Goal: Information Seeking & Learning: Learn about a topic

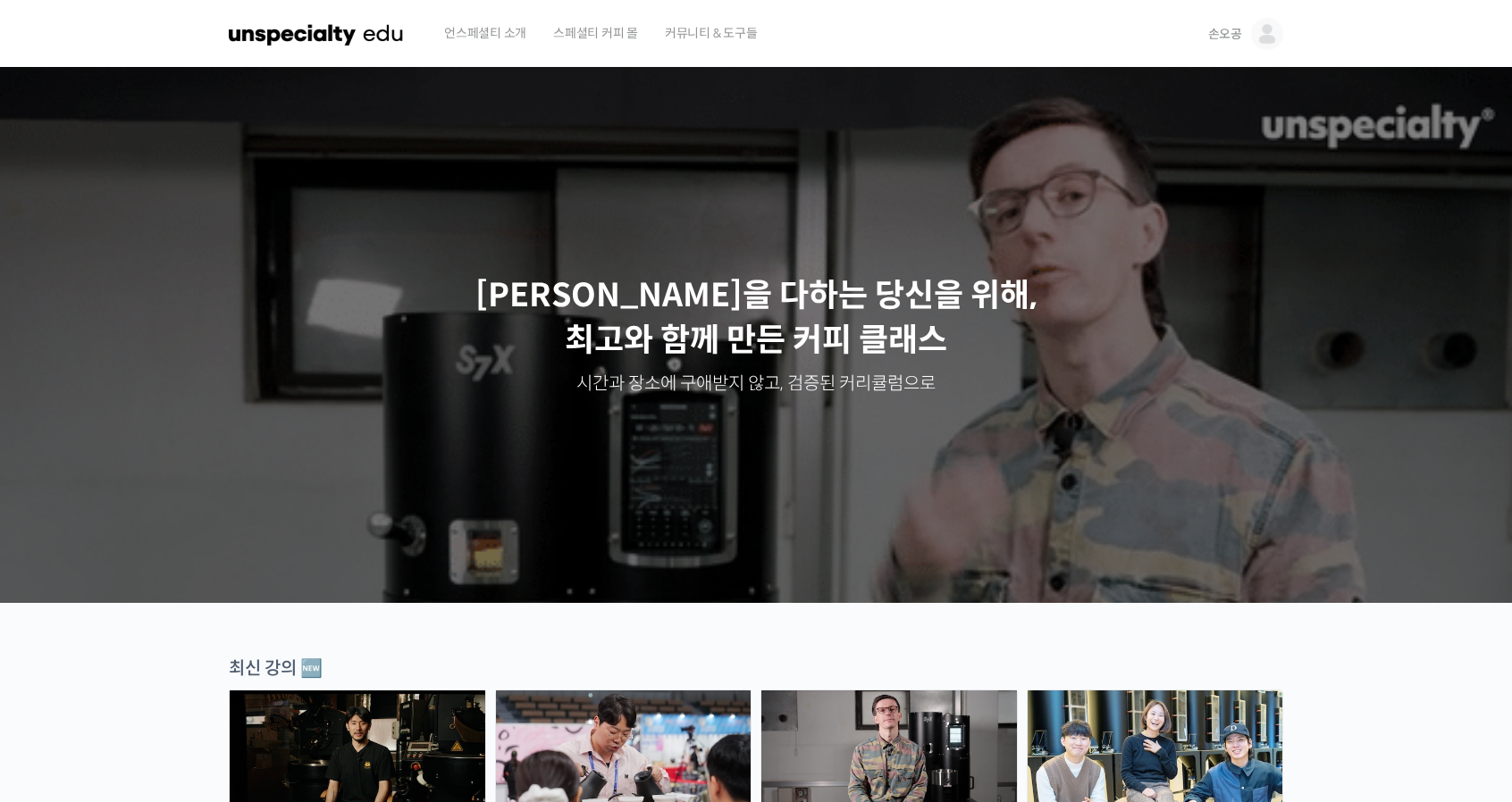
click at [1279, 33] on img at bounding box center [1267, 34] width 33 height 33
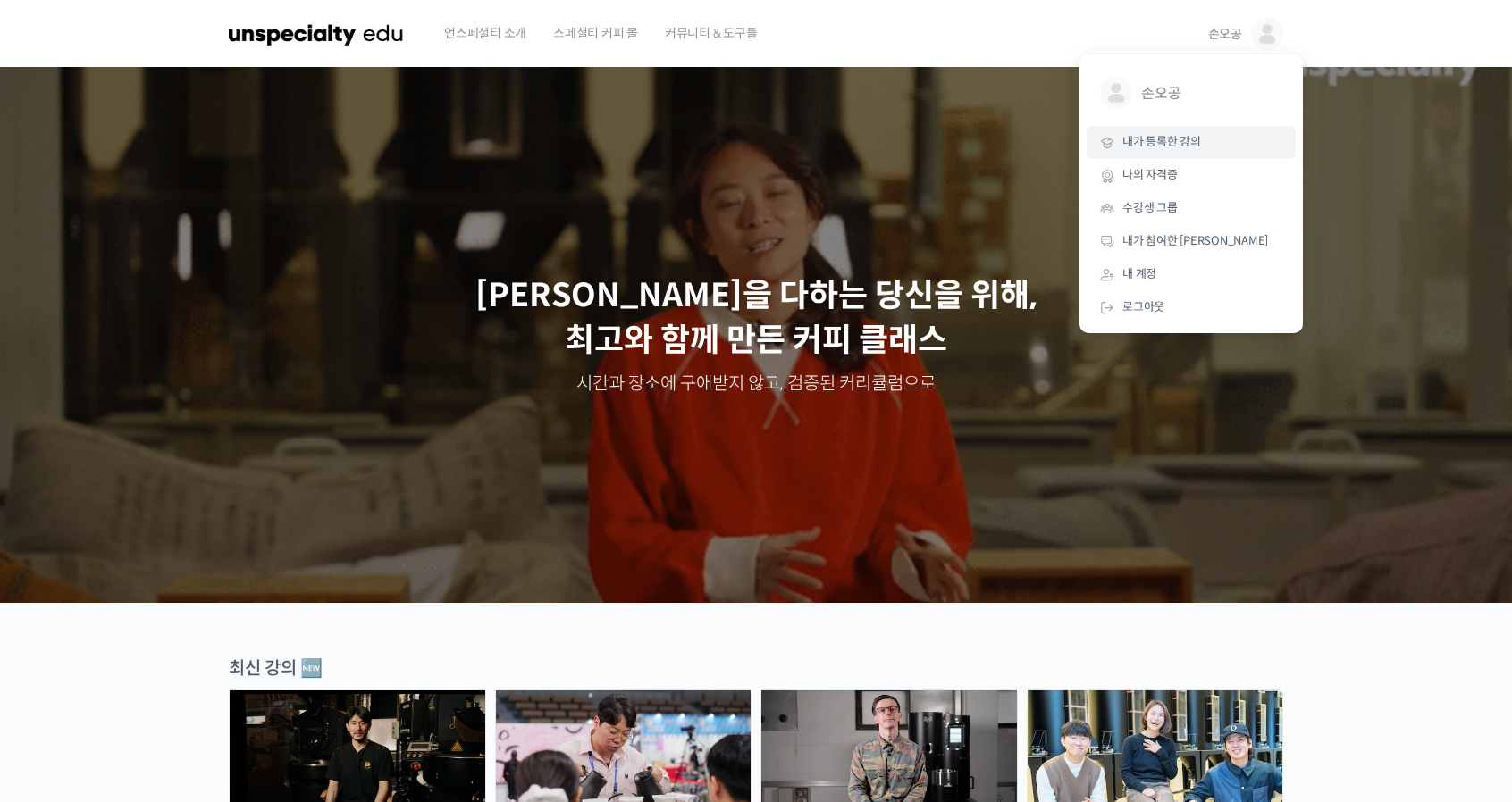
click at [1151, 145] on span "내가 등록한 강의" at bounding box center [1162, 142] width 78 height 15
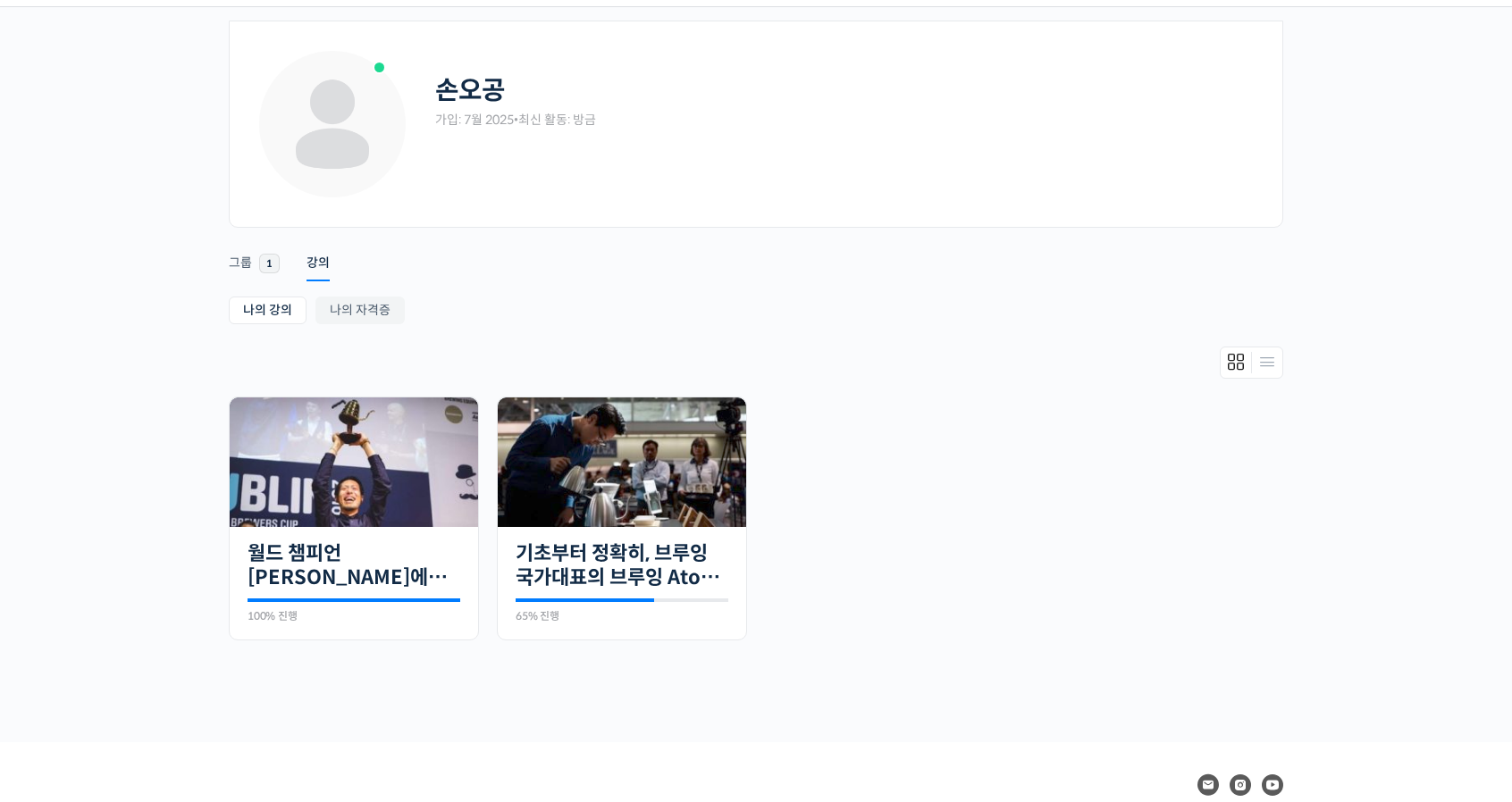
scroll to position [89, 0]
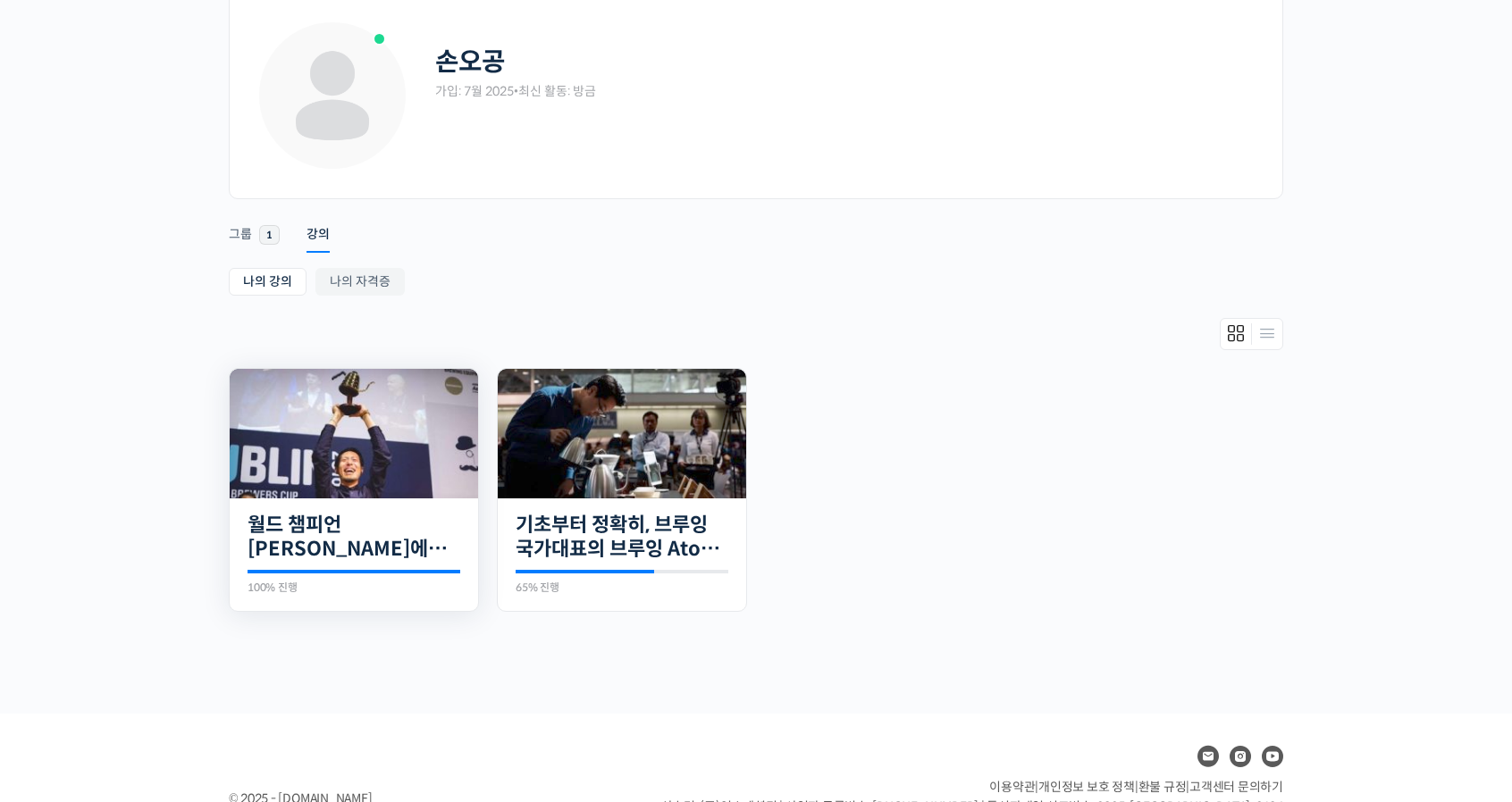
click at [318, 442] on img at bounding box center [354, 433] width 249 height 129
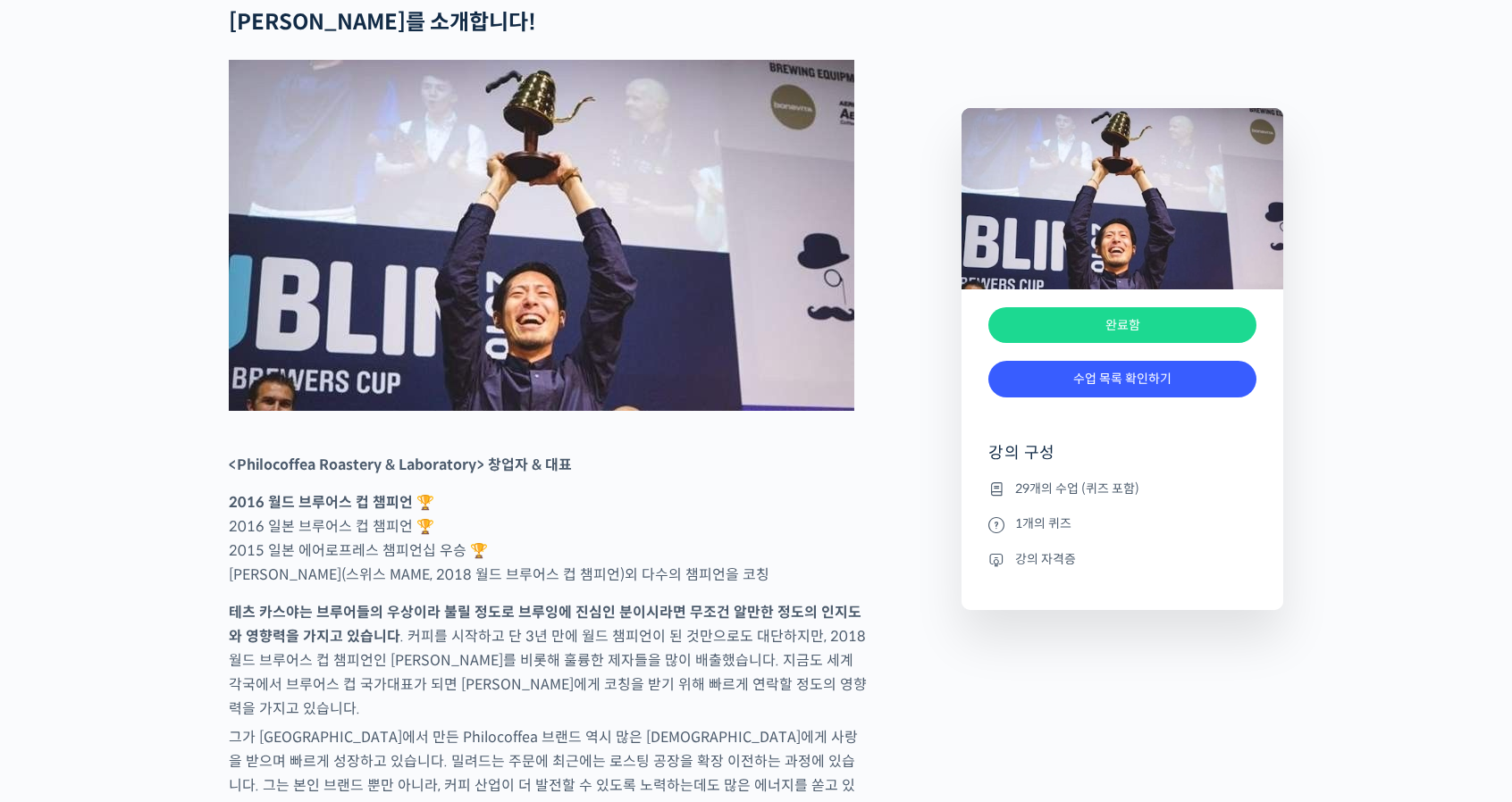
scroll to position [1162, 0]
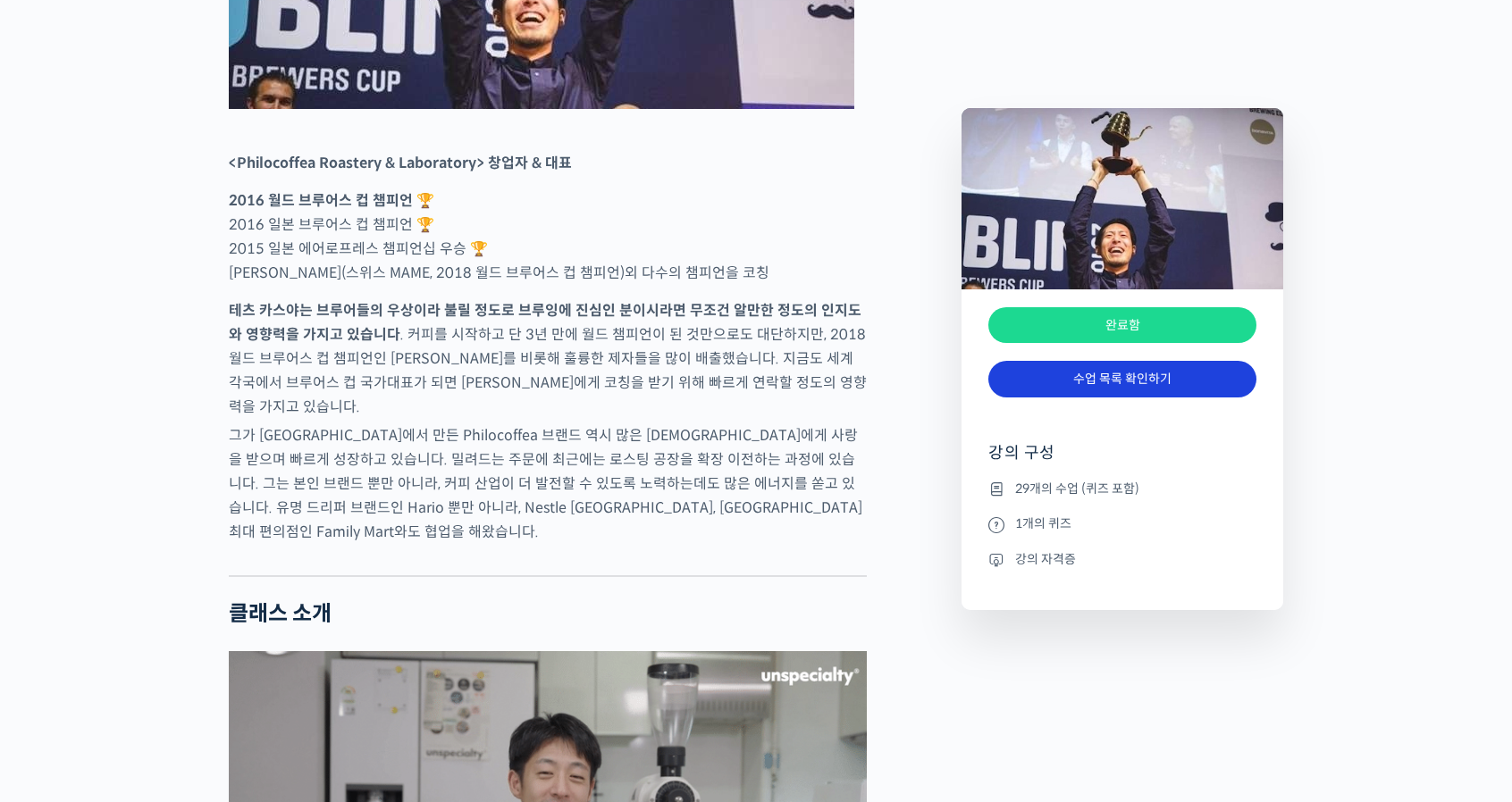
click at [1099, 377] on link "수업 목록 확인하기" at bounding box center [1123, 379] width 268 height 36
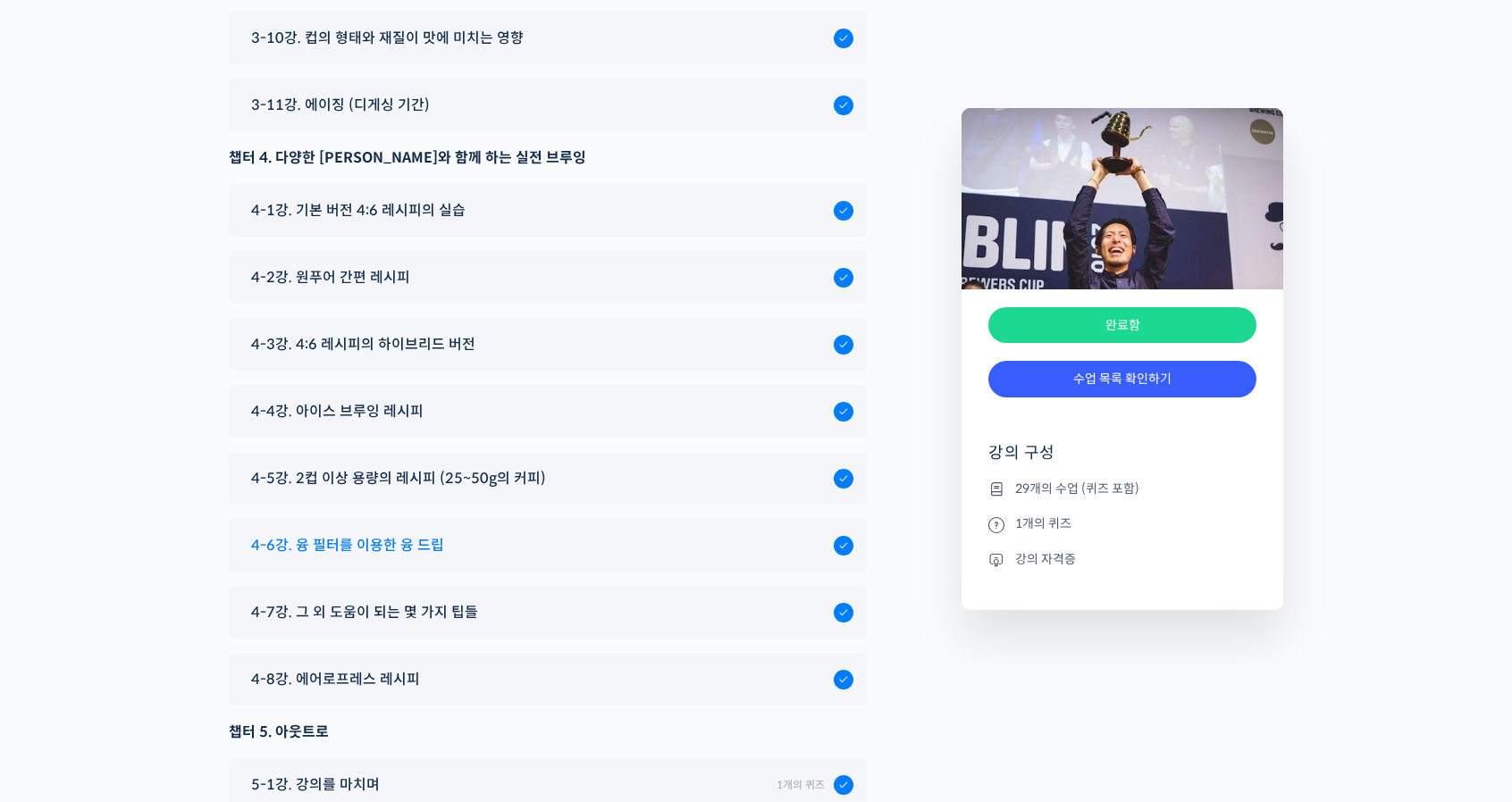
scroll to position [9131, 0]
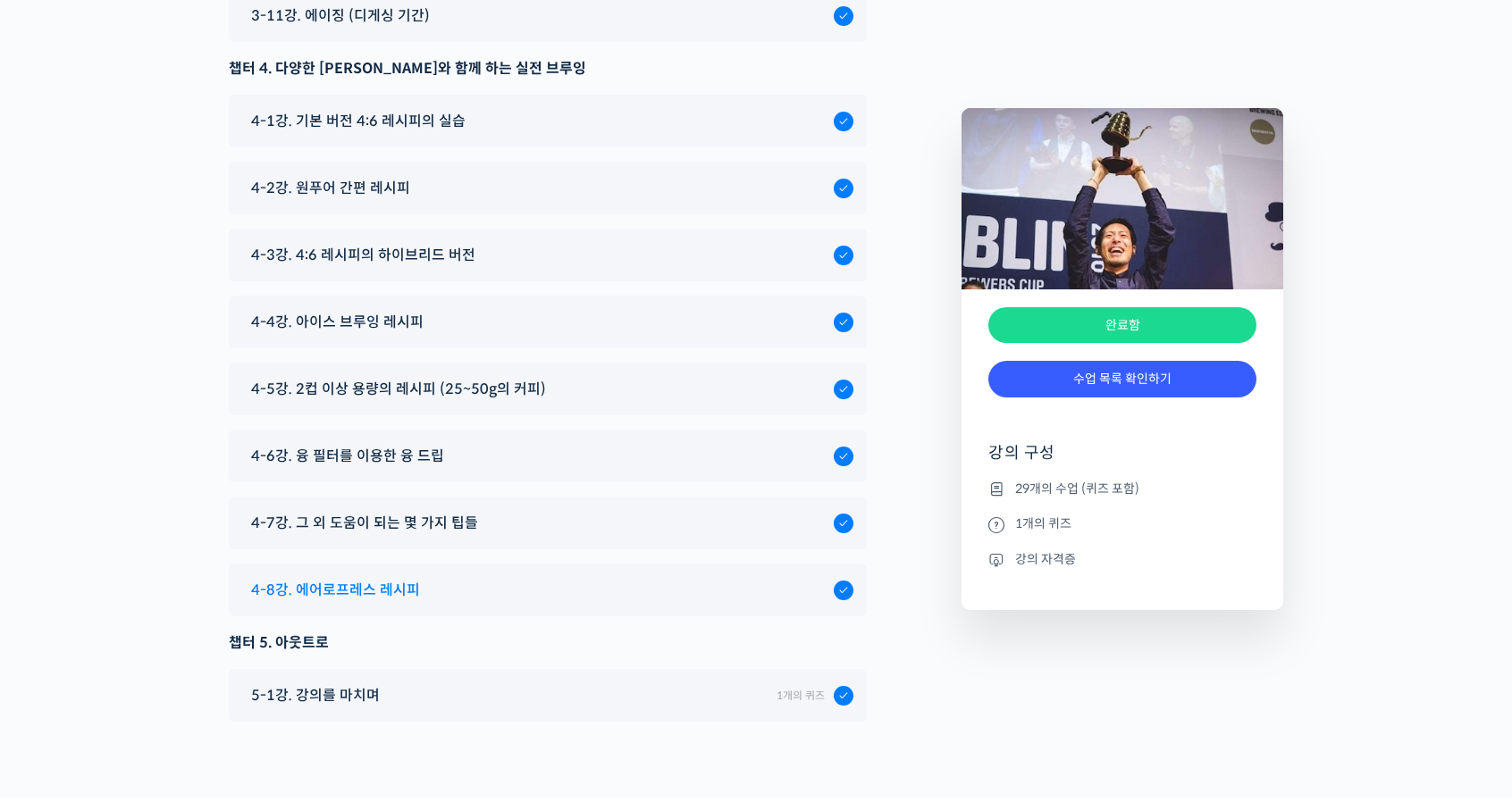
click at [411, 578] on span "4-8강. 에어로프레스 레시피" at bounding box center [335, 591] width 169 height 24
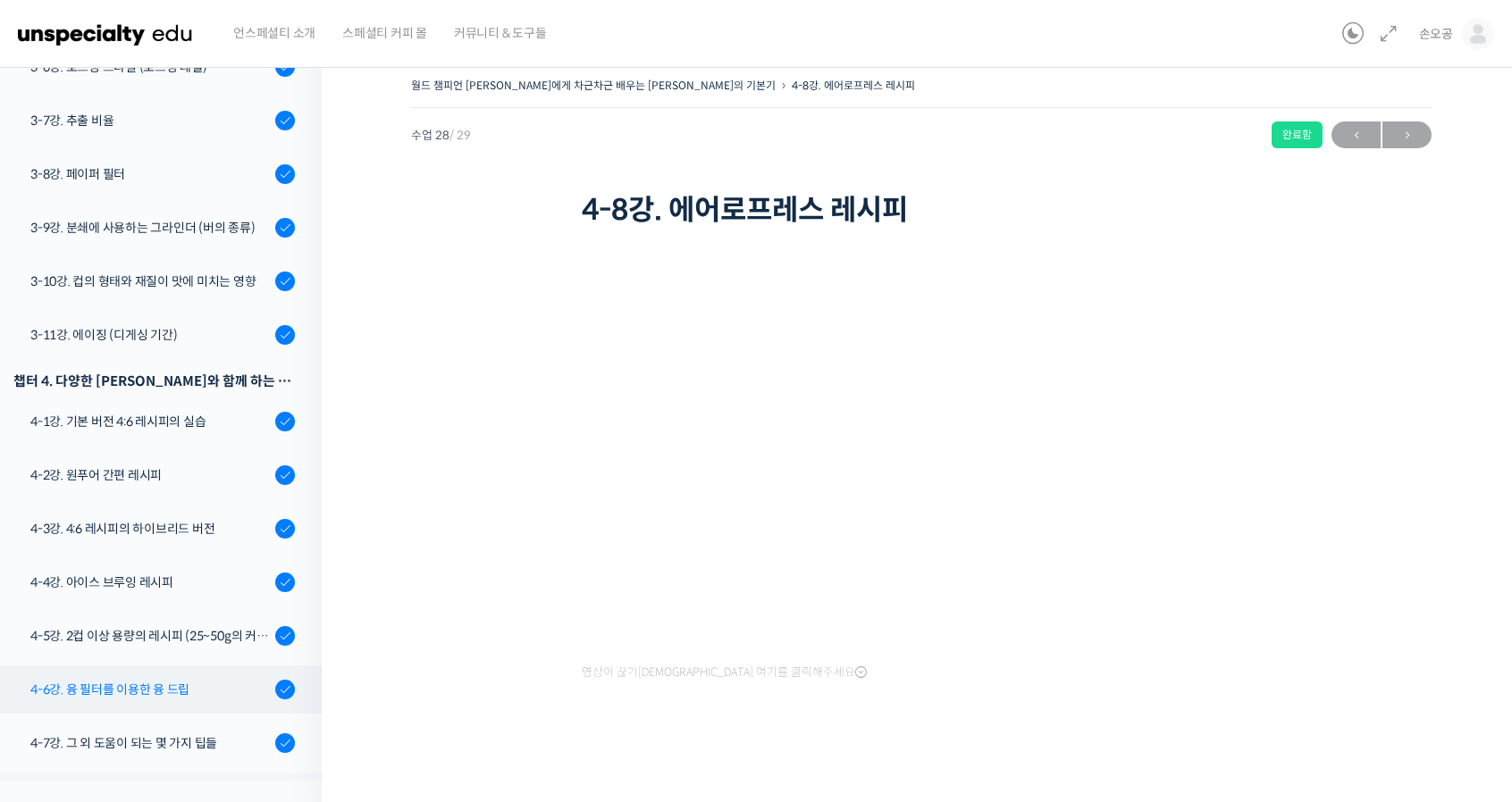
scroll to position [1236, 0]
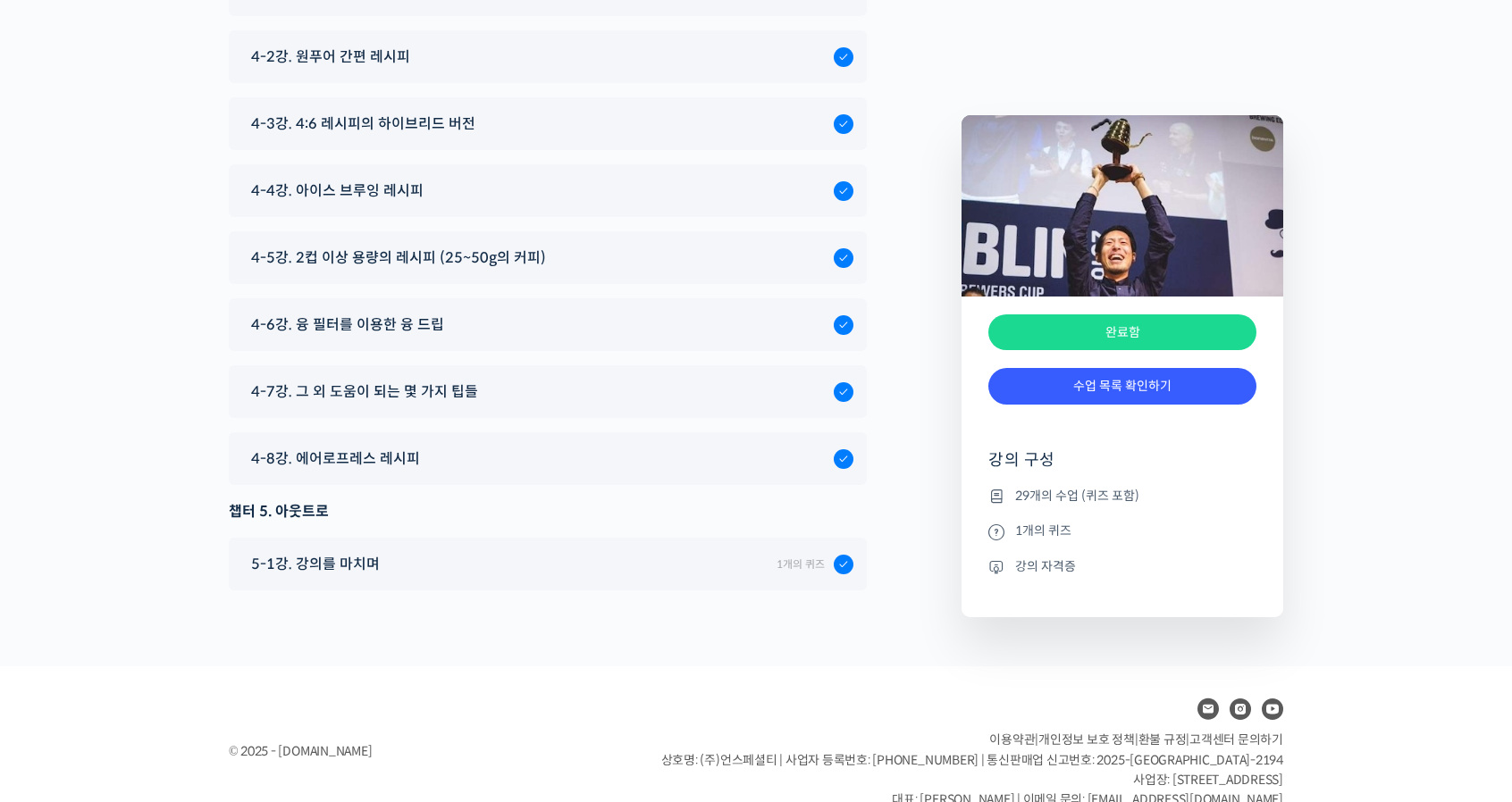
drag, startPoint x: 926, startPoint y: 251, endPoint x: 912, endPoint y: 267, distance: 21.3
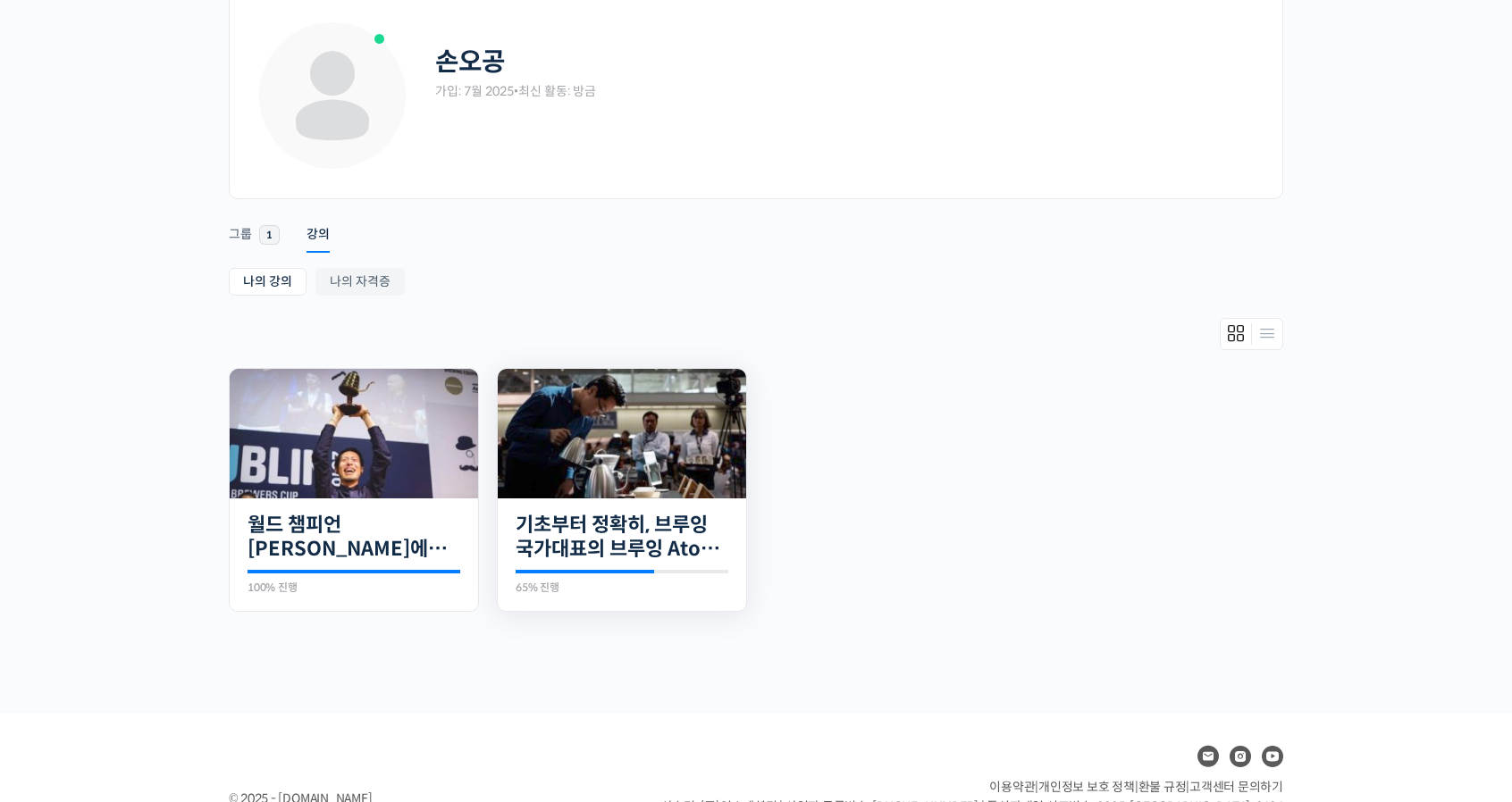
click at [649, 472] on img at bounding box center [621, 433] width 249 height 129
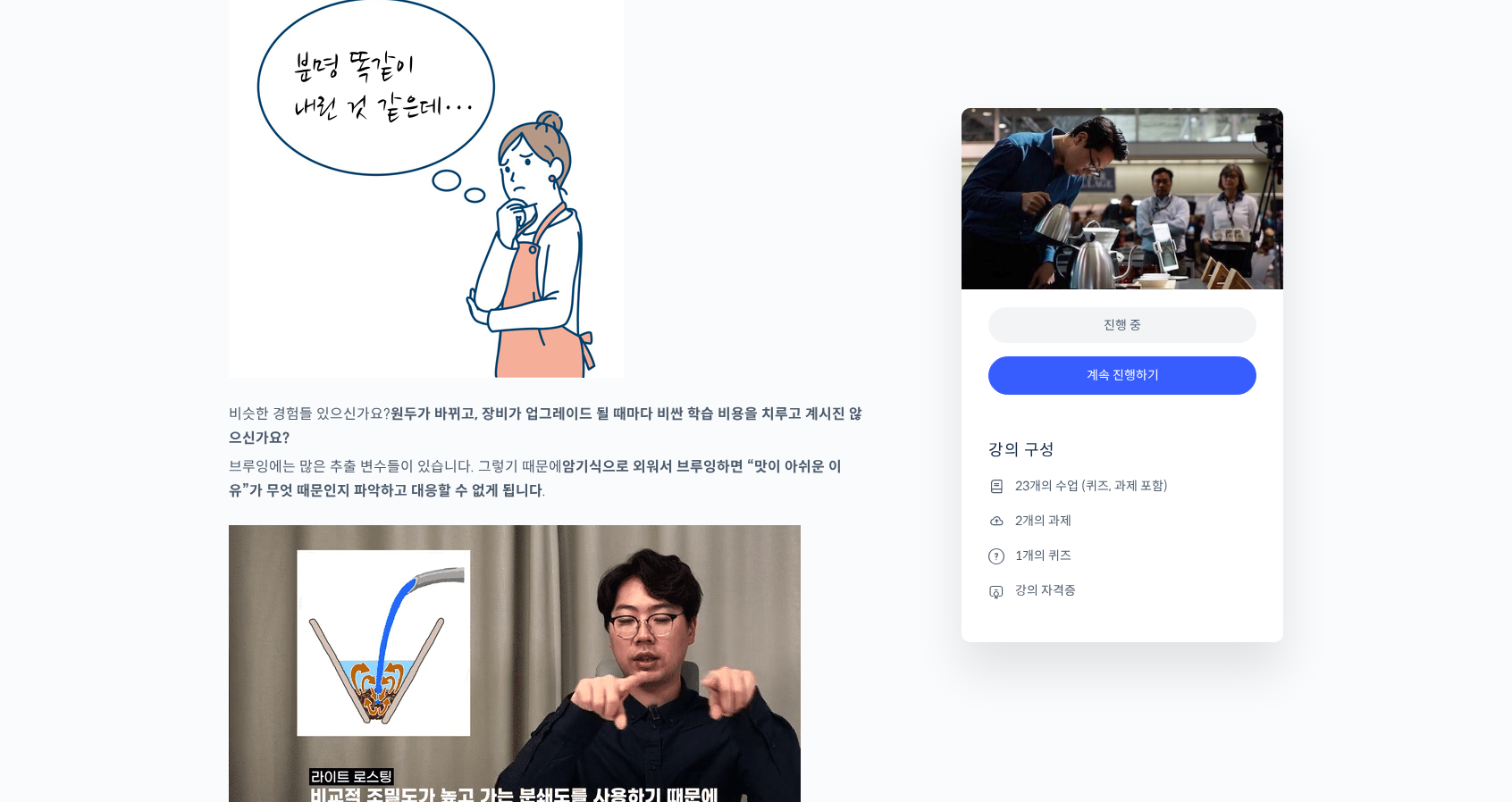
scroll to position [3485, 0]
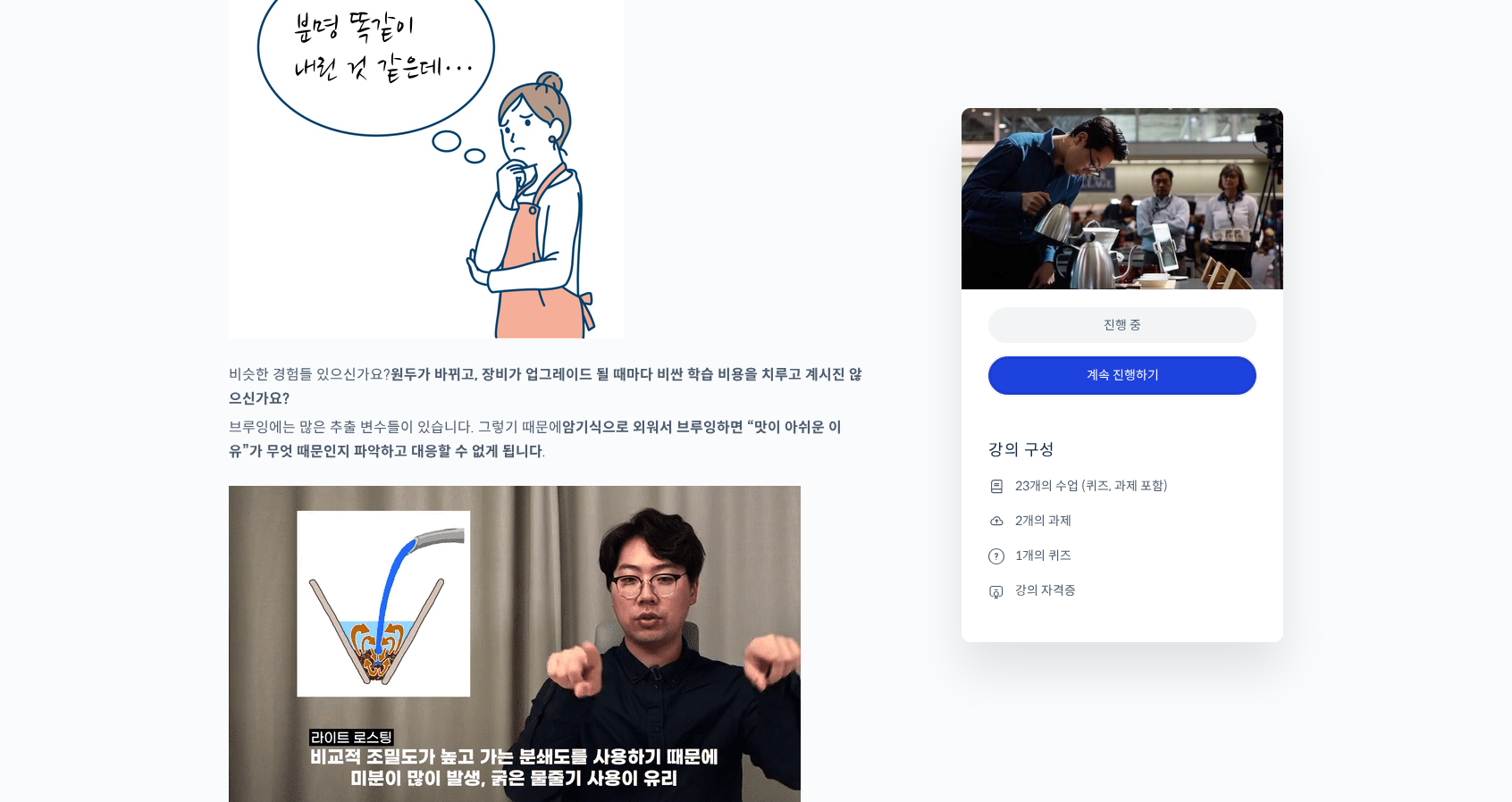
click at [1090, 370] on link "계속 진행하기" at bounding box center [1123, 375] width 268 height 38
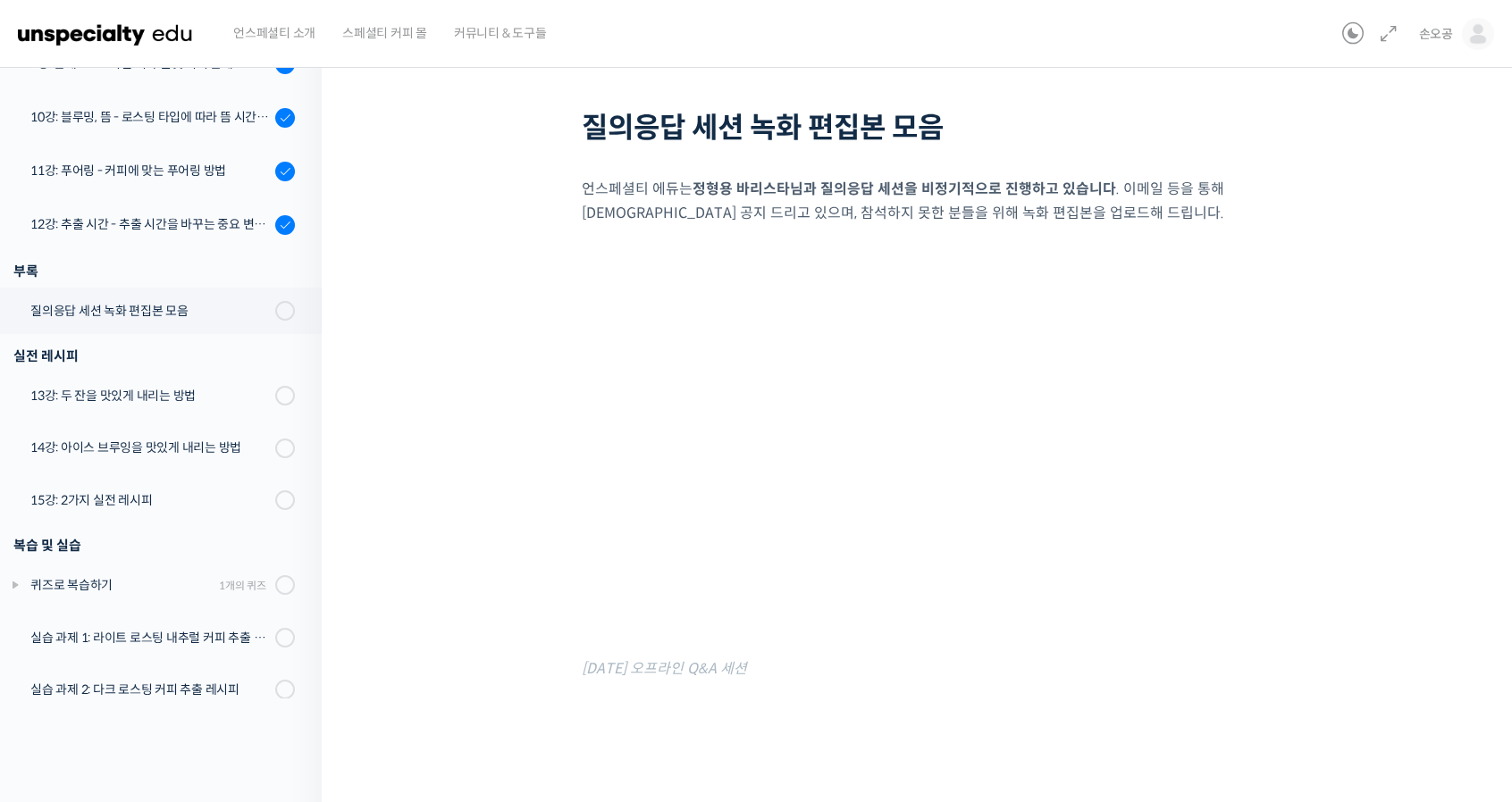
scroll to position [790, 0]
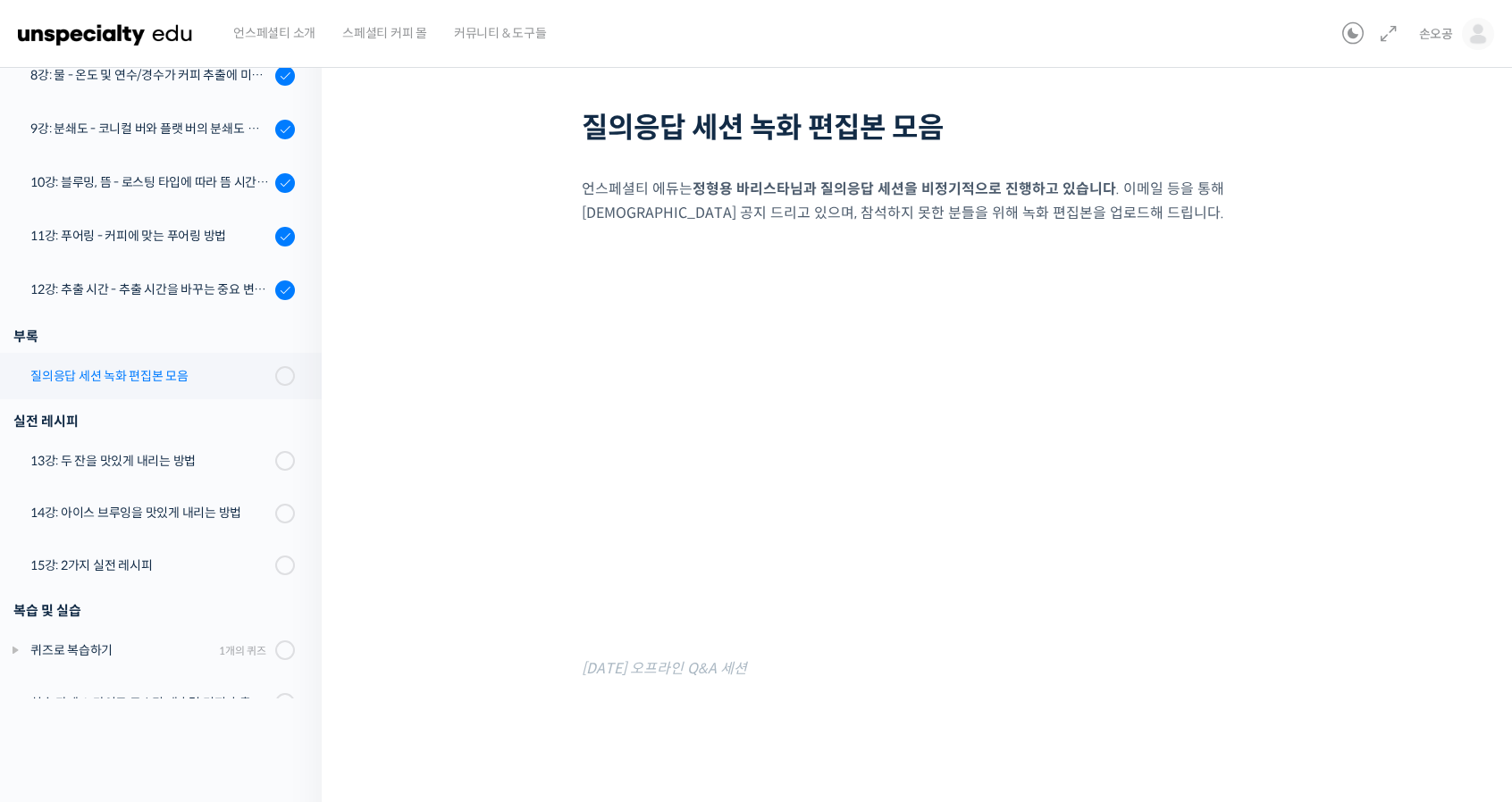
click at [202, 370] on div "질의응답 세션 녹화 편집본 모음" at bounding box center [150, 375] width 239 height 20
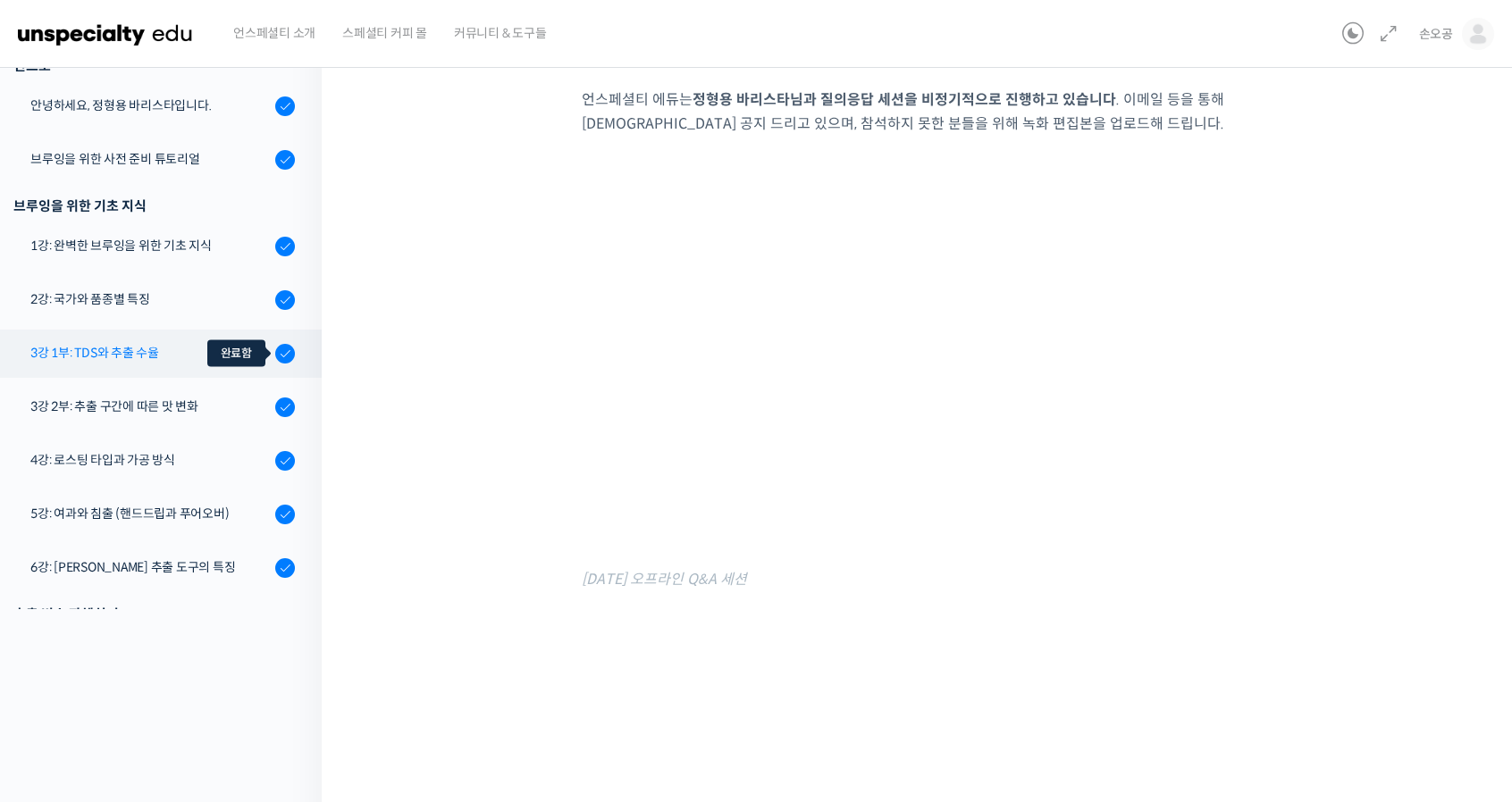
scroll to position [89, 0]
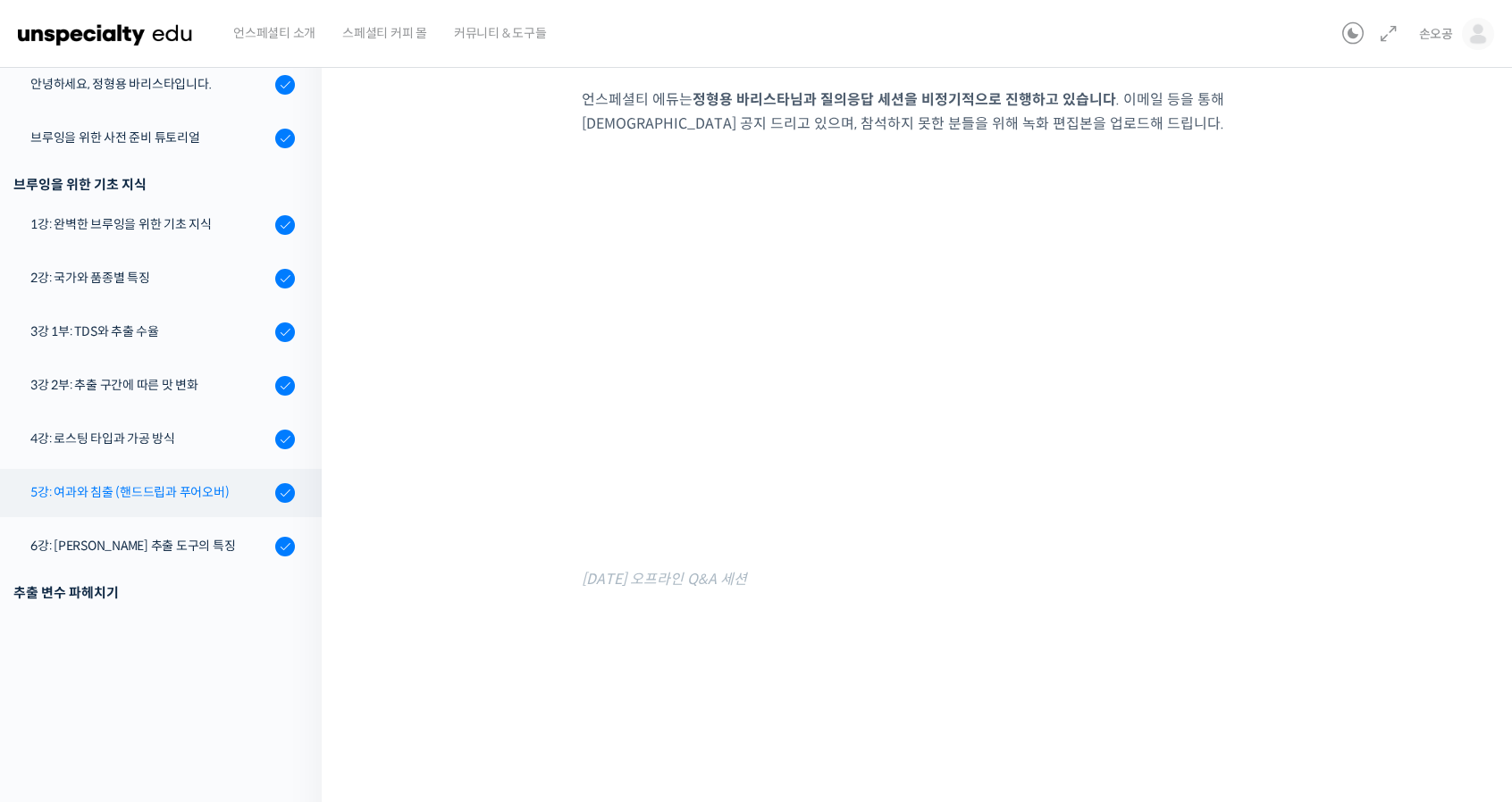
click at [138, 501] on div "5강: 여과와 침출 (핸드드립과 푸어오버)" at bounding box center [150, 492] width 239 height 20
